Goal: Task Accomplishment & Management: Use online tool/utility

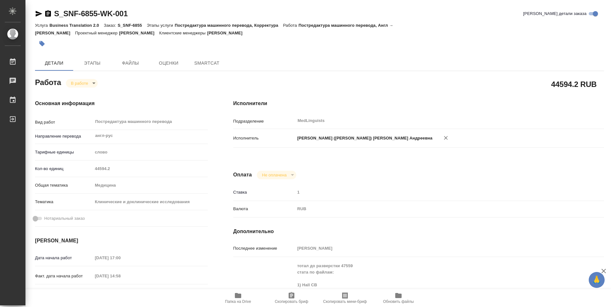
type textarea "x"
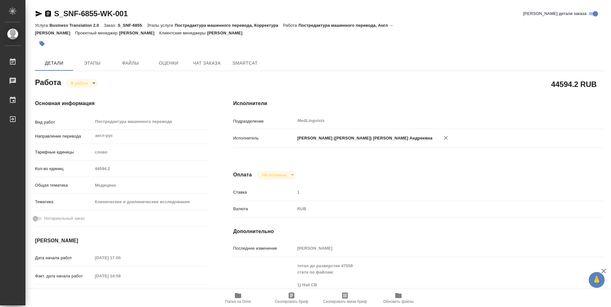
type textarea "x"
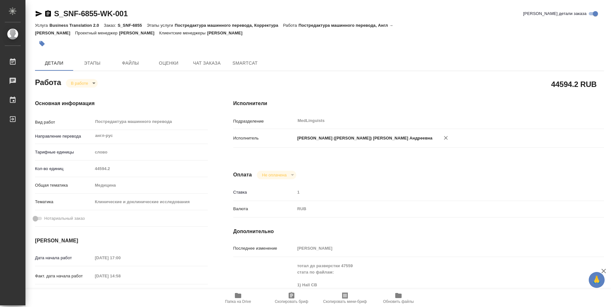
type textarea "x"
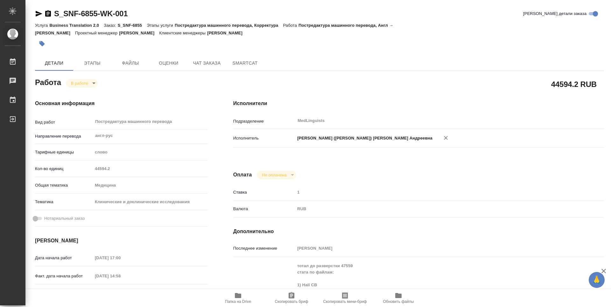
click at [246, 296] on span "Папка на Drive" at bounding box center [238, 297] width 46 height 12
type textarea "x"
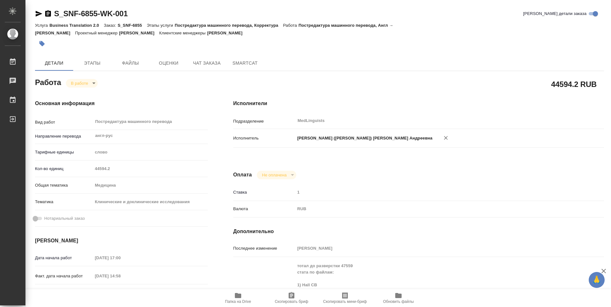
type textarea "x"
click at [94, 76] on body "🙏 .cls-1 fill:#fff; AWATERA [PERSON_NAME] 0 Чаты График Выйти S_SNF-6855-WK-001…" at bounding box center [305, 153] width 611 height 307
click at [95, 86] on li "Выполнен" at bounding box center [87, 86] width 42 height 11
type textarea "x"
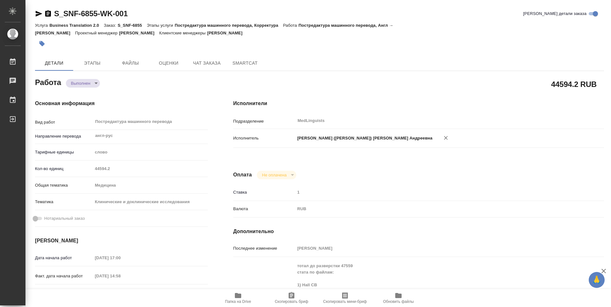
type textarea "x"
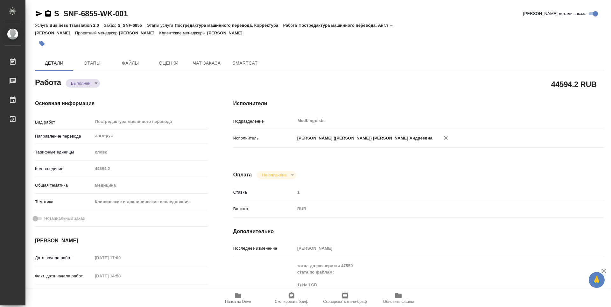
type textarea "x"
